Goal: Navigation & Orientation: Find specific page/section

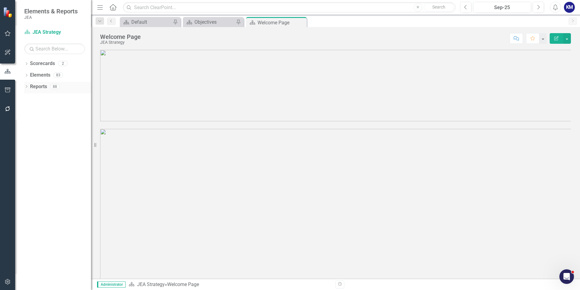
click at [29, 86] on icon "Dropdown" at bounding box center [26, 86] width 4 height 3
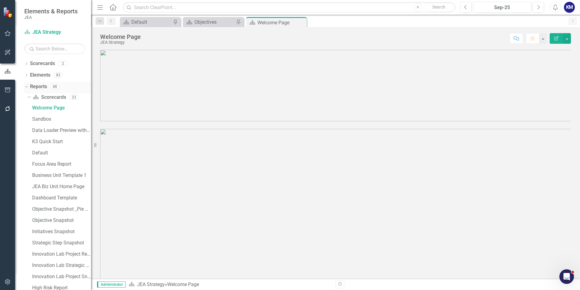
click at [29, 86] on div "Dropdown" at bounding box center [26, 87] width 4 height 3
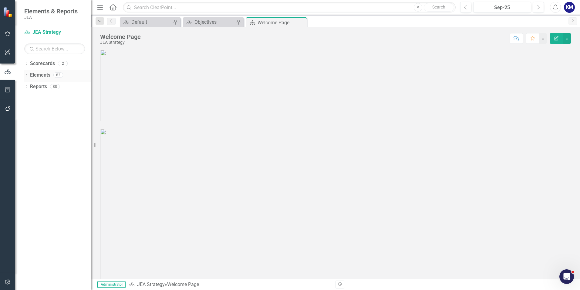
click at [32, 74] on link "Elements" at bounding box center [40, 75] width 20 height 7
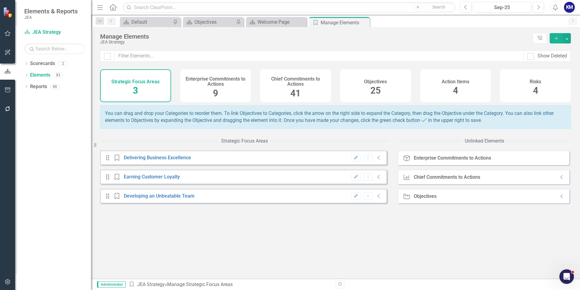
click at [389, 91] on div "Objectives 25" at bounding box center [375, 85] width 71 height 33
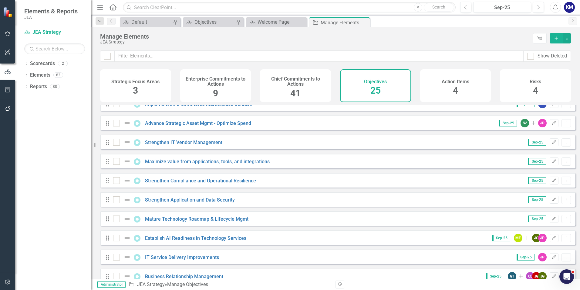
scroll to position [309, 0]
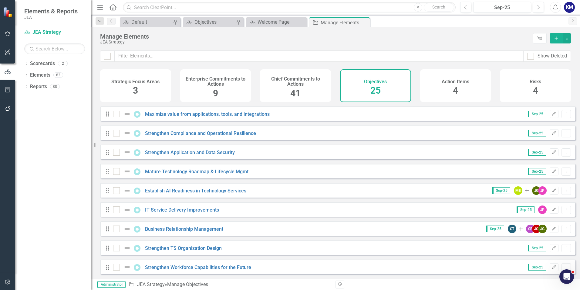
click at [320, 86] on h4 "Chief Commitments to Actions" at bounding box center [296, 81] width 64 height 11
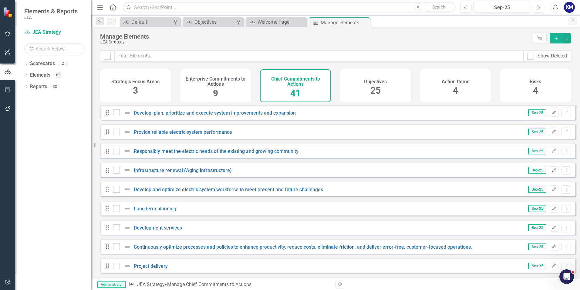
checkbox input "false"
click at [282, 24] on div "Welcome Page" at bounding box center [278, 22] width 40 height 8
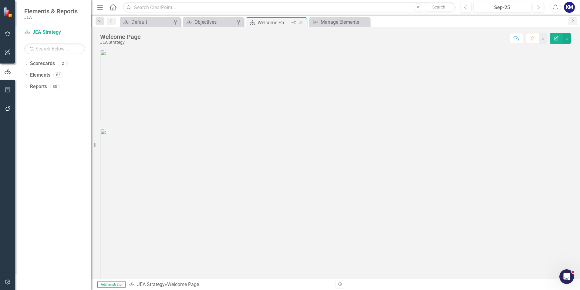
click at [301, 23] on icon "Close" at bounding box center [301, 22] width 6 height 5
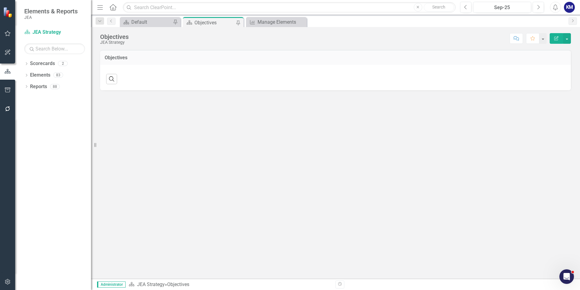
click at [220, 20] on div "Objectives" at bounding box center [215, 23] width 40 height 8
